Goal: Task Accomplishment & Management: Complete application form

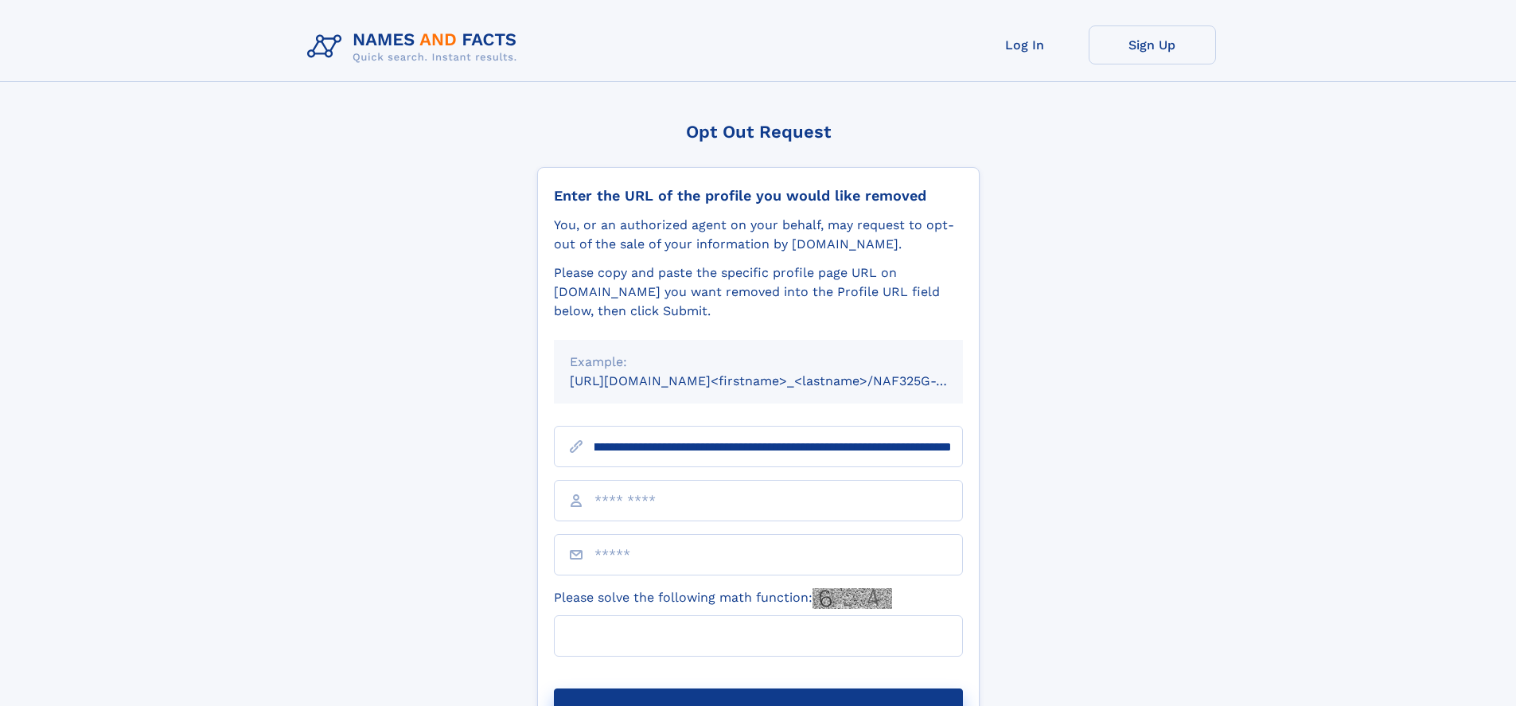
scroll to position [0, 186]
type input "**********"
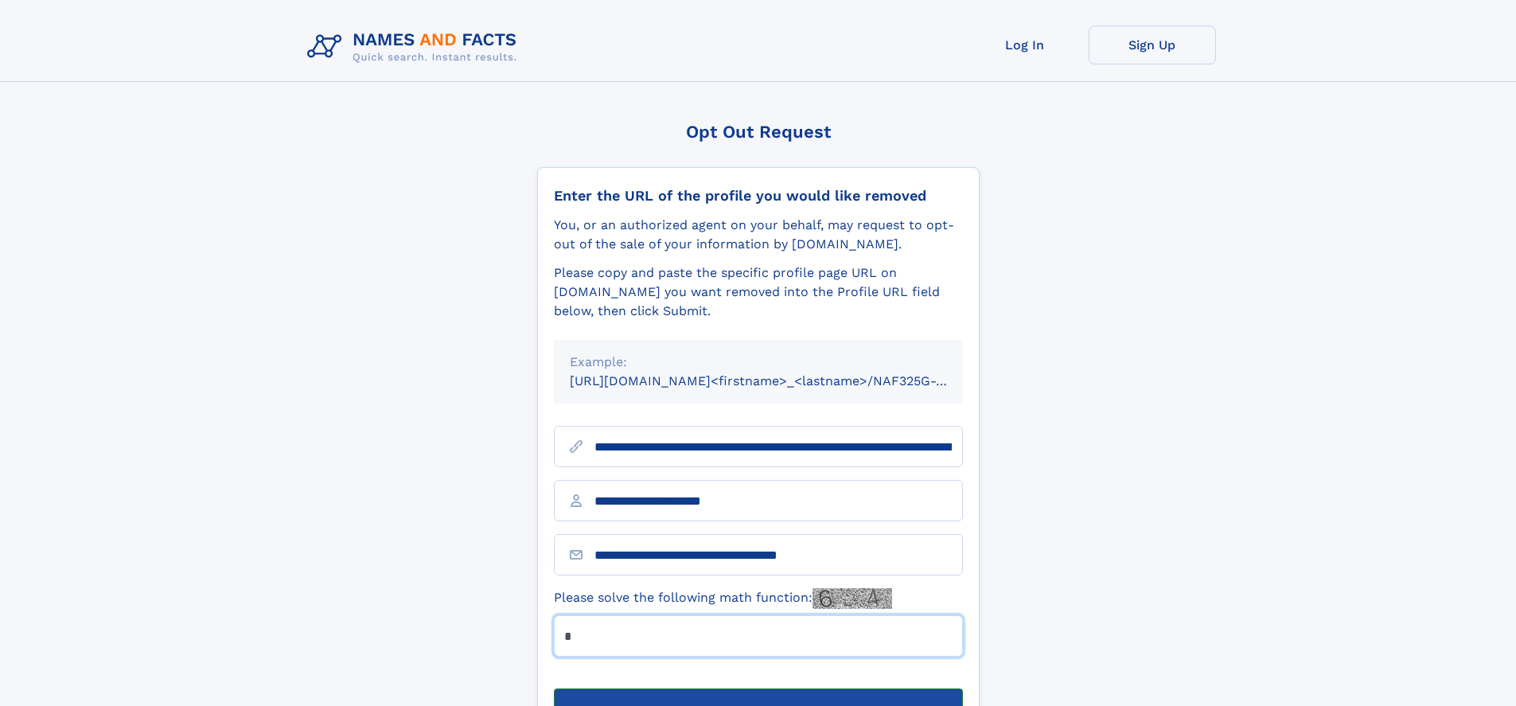
type input "*"
click at [758, 688] on button "Submit Opt Out Request" at bounding box center [758, 713] width 409 height 51
